Goal: Transaction & Acquisition: Download file/media

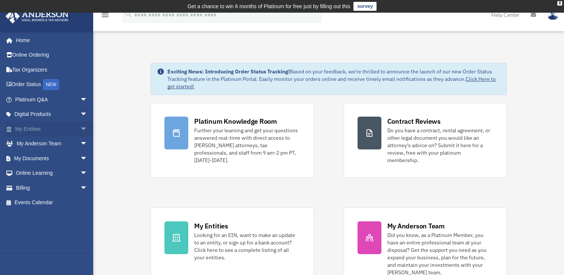
click at [34, 129] on link "My Entities arrow_drop_down" at bounding box center [52, 129] width 94 height 15
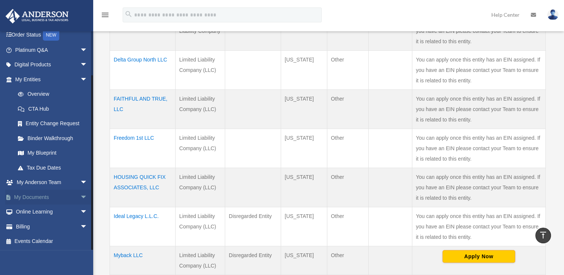
scroll to position [301, 0]
click at [43, 197] on link "My Documents arrow_drop_down" at bounding box center [52, 197] width 94 height 15
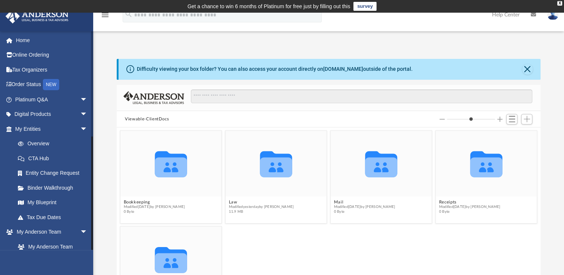
scroll to position [197, 0]
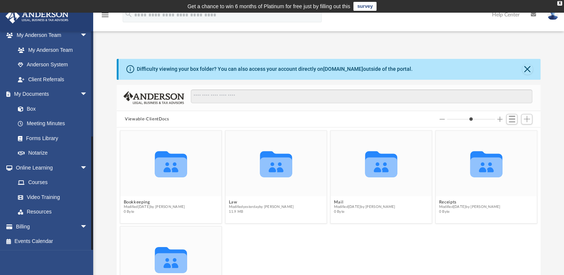
click at [91, 226] on div at bounding box center [92, 140] width 2 height 219
click at [53, 137] on link "Forms Library" at bounding box center [54, 138] width 88 height 15
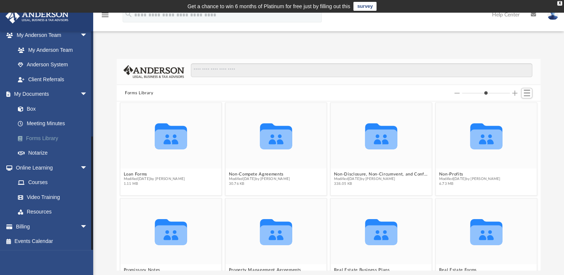
scroll to position [482, 0]
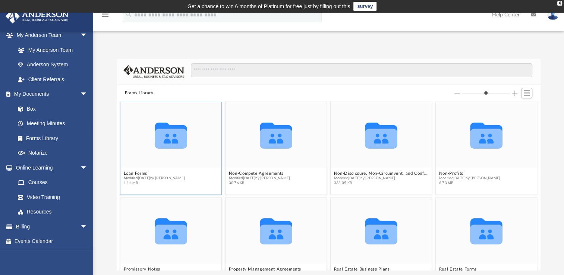
click at [168, 139] on icon "grid" at bounding box center [171, 136] width 32 height 26
click at [164, 179] on span "Modified Wed Oct 5 2022 by Mary Acree" at bounding box center [155, 178] width 62 height 5
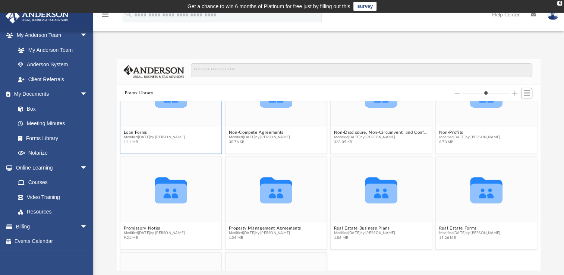
scroll to position [524, 0]
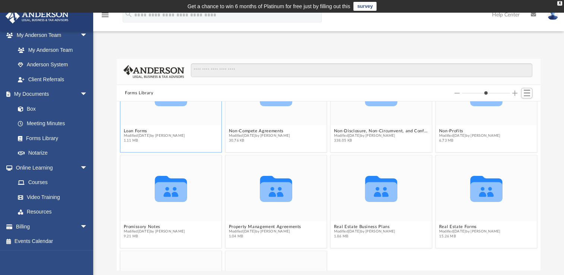
click at [171, 137] on span "Modified Wed Oct 5 2022 by Mary Acree" at bounding box center [155, 136] width 62 height 5
click at [140, 129] on div "Collaborated Folder Intellectual Property Forms and Agreements Modified Wed Oct…" at bounding box center [329, 185] width 424 height 169
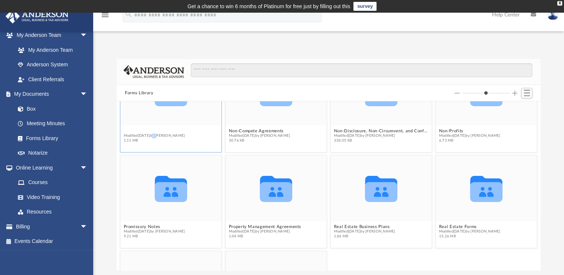
scroll to position [479, 0]
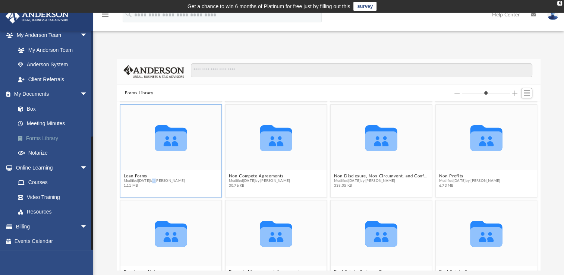
click at [48, 138] on link "Forms Library" at bounding box center [54, 138] width 88 height 15
click at [131, 172] on figcaption "Loan Forms Modified Wed Oct 5 2022 by Mary Acree 1.11 MB" at bounding box center [170, 181] width 101 height 20
drag, startPoint x: 131, startPoint y: 172, endPoint x: 179, endPoint y: 139, distance: 58.0
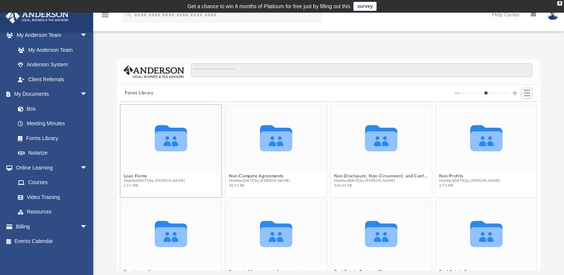
click at [179, 139] on icon "grid" at bounding box center [171, 141] width 32 height 20
click at [175, 142] on icon "grid" at bounding box center [171, 138] width 32 height 26
click at [172, 142] on g "grid" at bounding box center [171, 138] width 32 height 26
click at [172, 142] on icon "grid" at bounding box center [171, 138] width 32 height 26
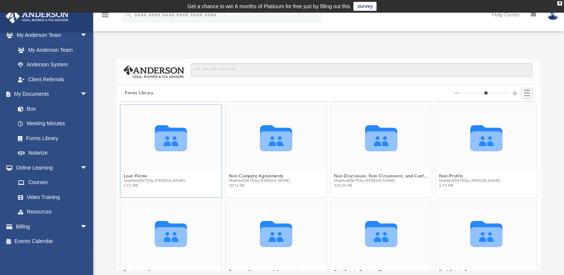
drag, startPoint x: 172, startPoint y: 142, endPoint x: 154, endPoint y: 180, distance: 41.7
click at [154, 180] on span "Modified Wed Oct 5 2022 by Mary Acree" at bounding box center [155, 181] width 62 height 5
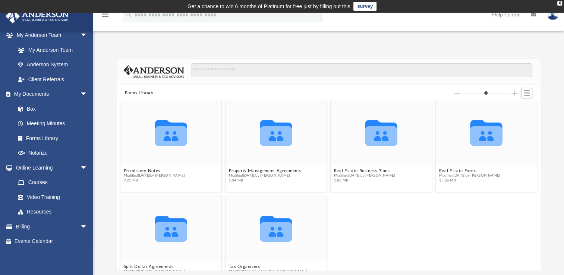
scroll to position [583, 0]
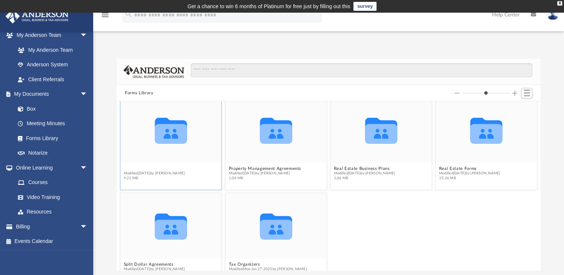
click at [155, 169] on figure "Collaborated Folder Promissory Notes Modified Fri Nov 4 2022 by Mary Acree 9.21…" at bounding box center [170, 140] width 101 height 86
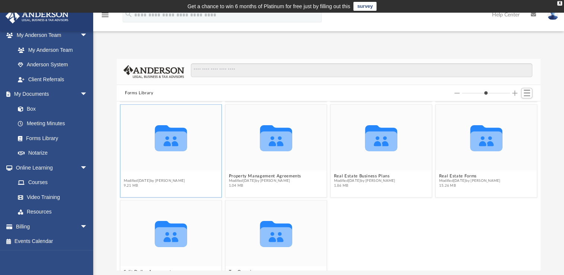
click at [155, 169] on div "Collaborated Folder" at bounding box center [170, 138] width 101 height 66
click at [148, 176] on button "Promissory Notes" at bounding box center [155, 176] width 62 height 5
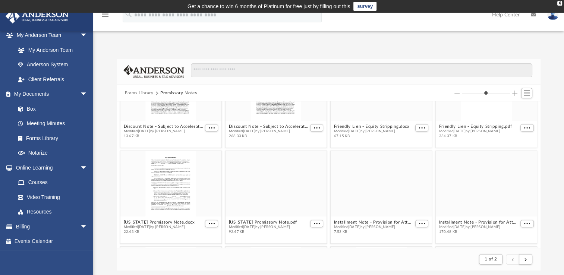
scroll to position [337, 0]
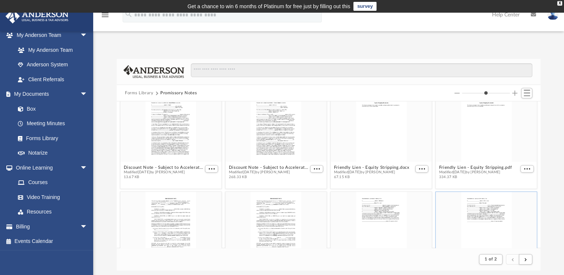
click at [464, 227] on div "grid" at bounding box center [486, 225] width 101 height 66
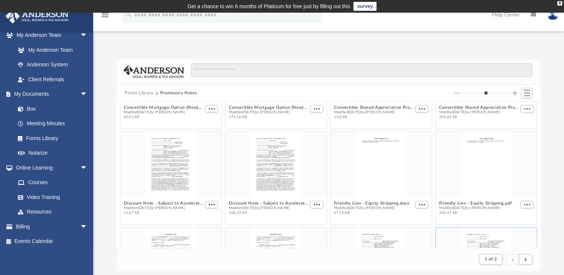
scroll to position [260, 0]
click at [419, 205] on span "More options" at bounding box center [422, 205] width 6 height 4
click at [406, 229] on li "Download" at bounding box center [410, 230] width 22 height 8
